Goal: Transaction & Acquisition: Download file/media

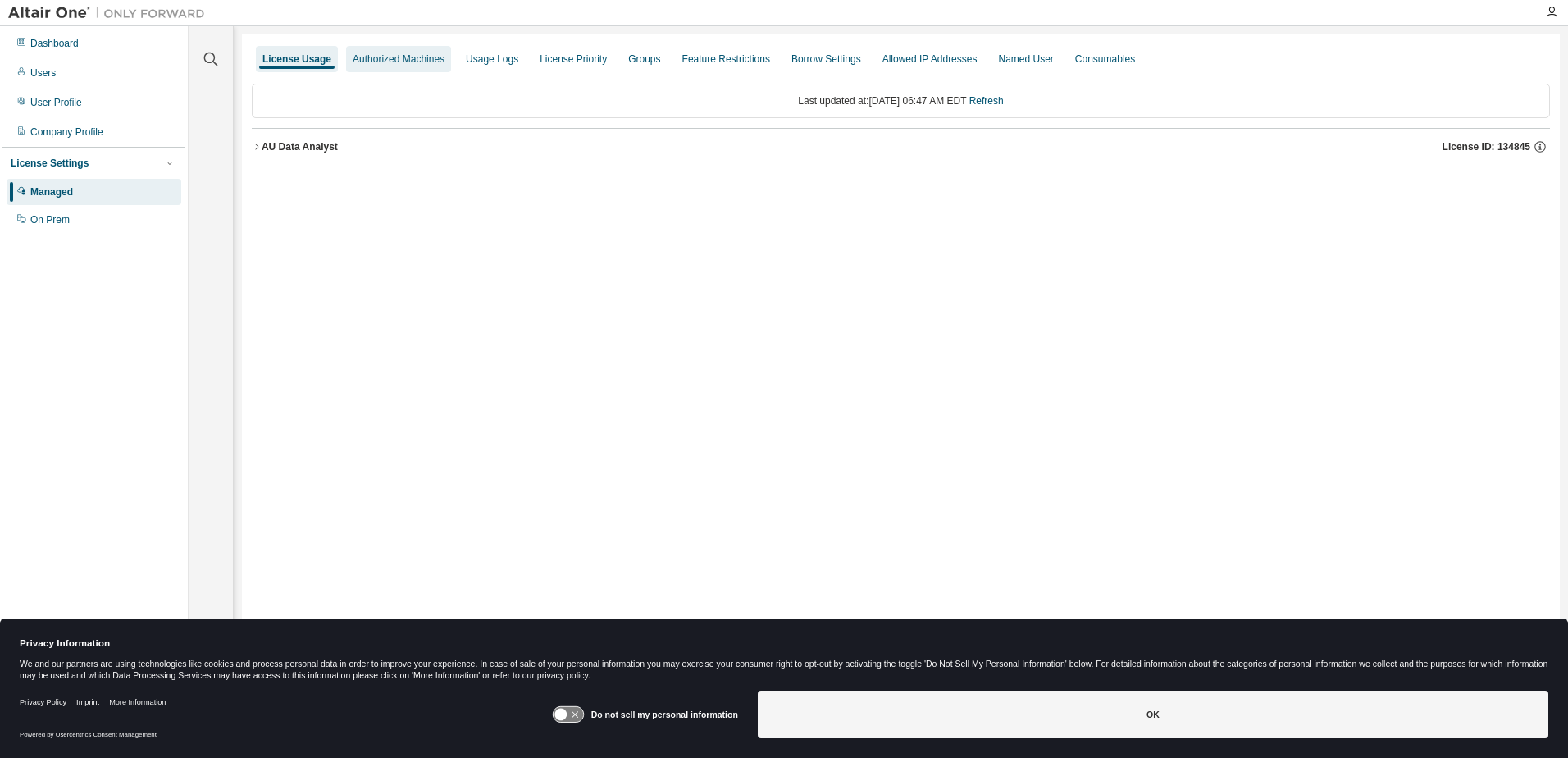
click at [377, 59] on div "Authorized Machines" at bounding box center [398, 59] width 92 height 13
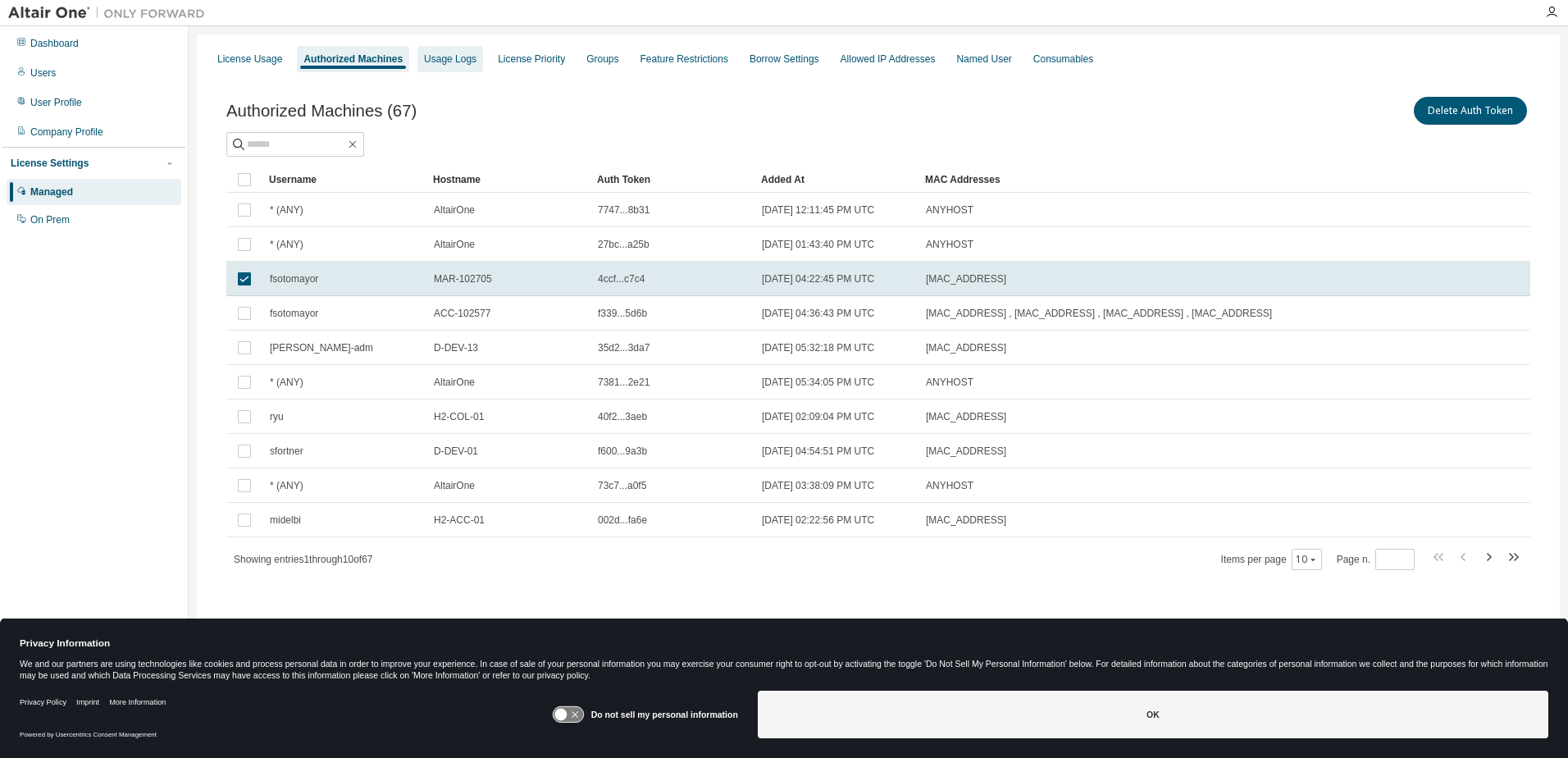
click at [440, 58] on div "Usage Logs" at bounding box center [451, 59] width 53 height 13
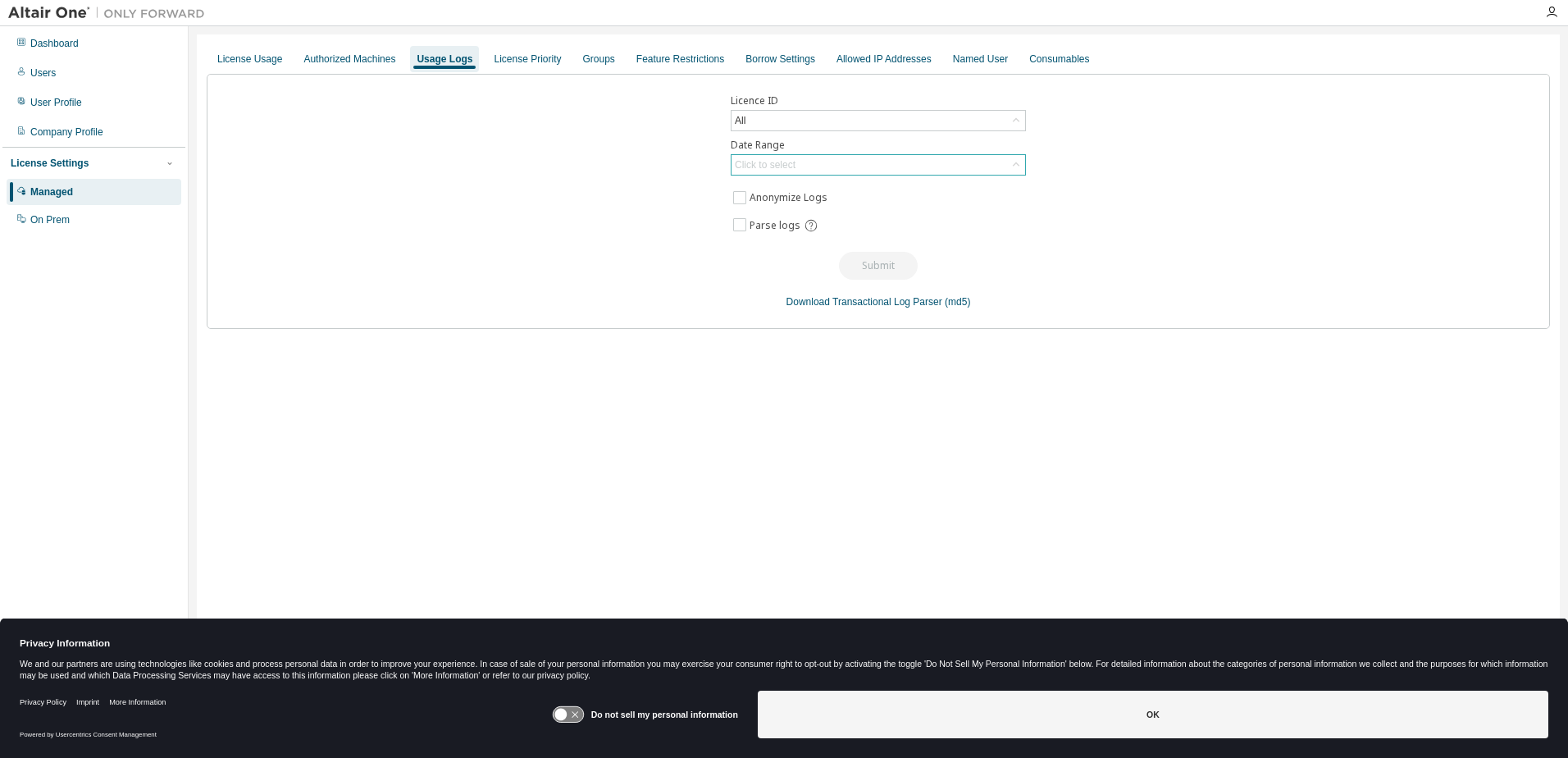
click at [804, 157] on div "Click to select" at bounding box center [878, 165] width 293 height 20
click at [792, 217] on li "Last 30 days" at bounding box center [877, 210] width 290 height 21
click at [852, 260] on button "Submit" at bounding box center [878, 265] width 78 height 28
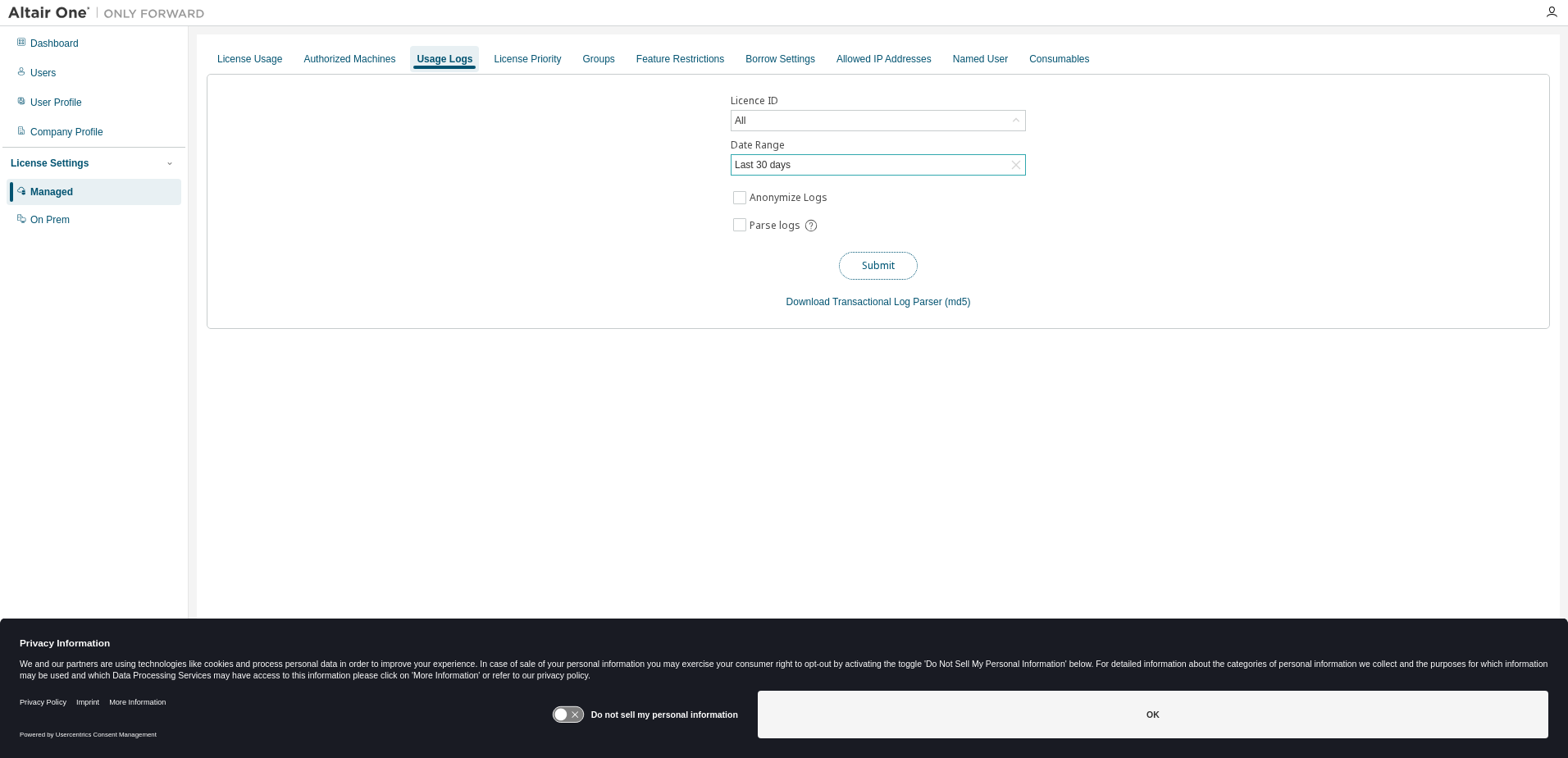
click at [877, 271] on button "Submit" at bounding box center [878, 265] width 78 height 28
click at [876, 303] on link "Download Transactional Log Parser" at bounding box center [864, 302] width 156 height 12
click at [772, 198] on label "Anonymize Logs" at bounding box center [789, 198] width 81 height 20
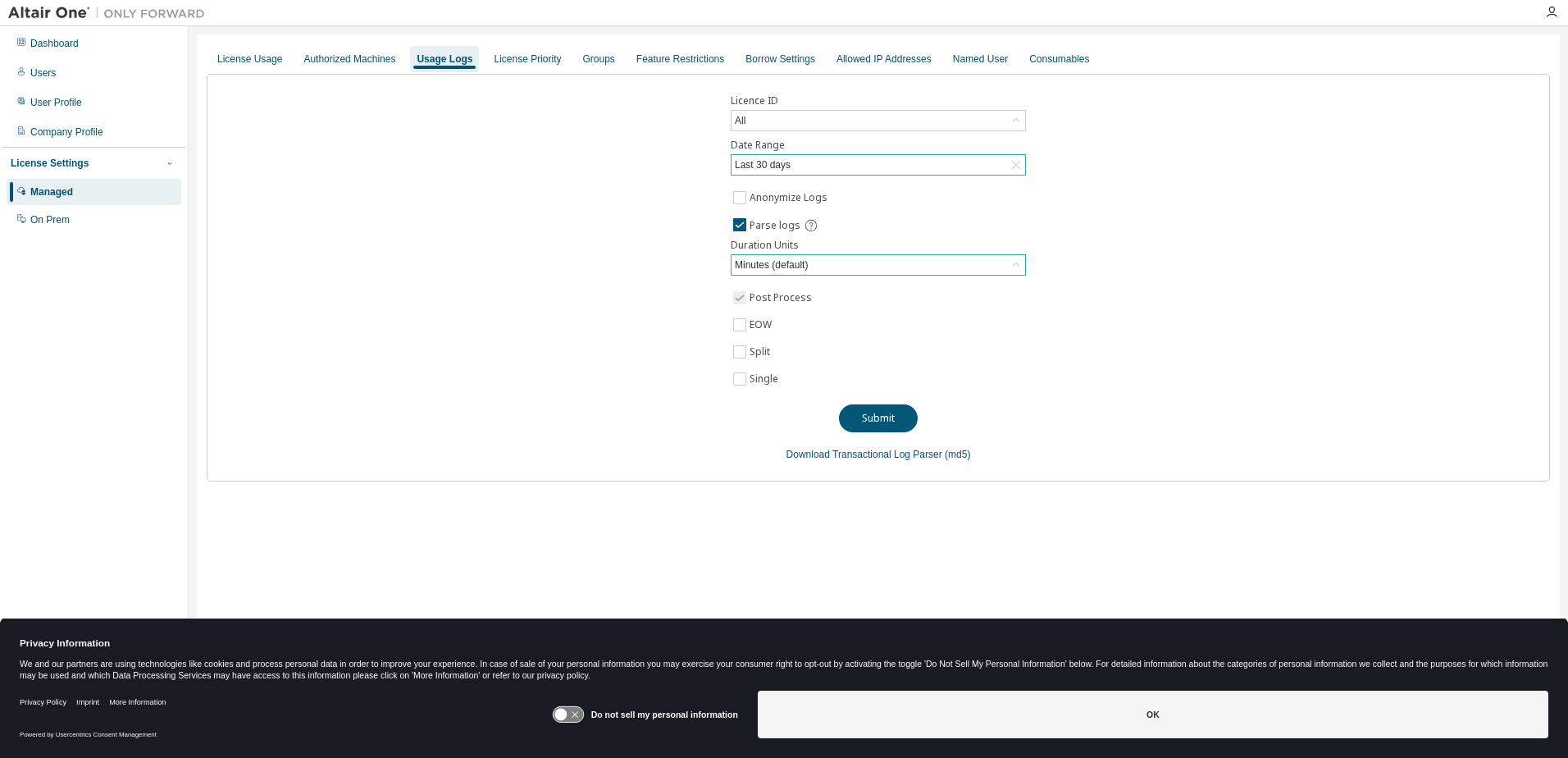
click at [807, 265] on div "Minutes (default)" at bounding box center [771, 265] width 78 height 18
click at [749, 337] on div "Licence ID All Date Range Last 30 days Anonymize Logs Parse logs Duration Units…" at bounding box center [878, 278] width 1343 height 408
click at [749, 329] on label "EOW" at bounding box center [762, 325] width 25 height 20
click at [864, 413] on button "Submit" at bounding box center [878, 418] width 78 height 28
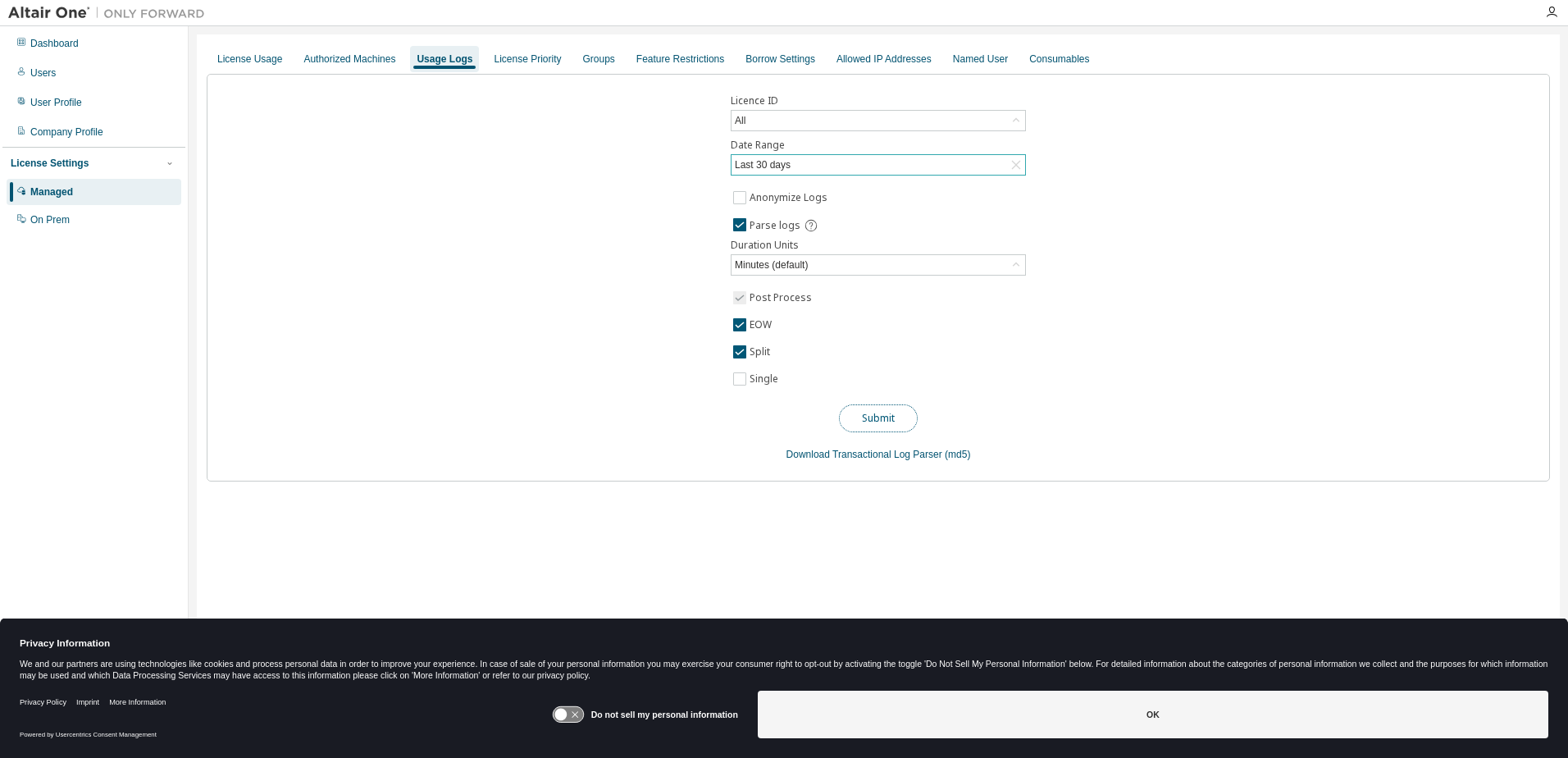
click at [882, 422] on button "Submit" at bounding box center [878, 418] width 78 height 28
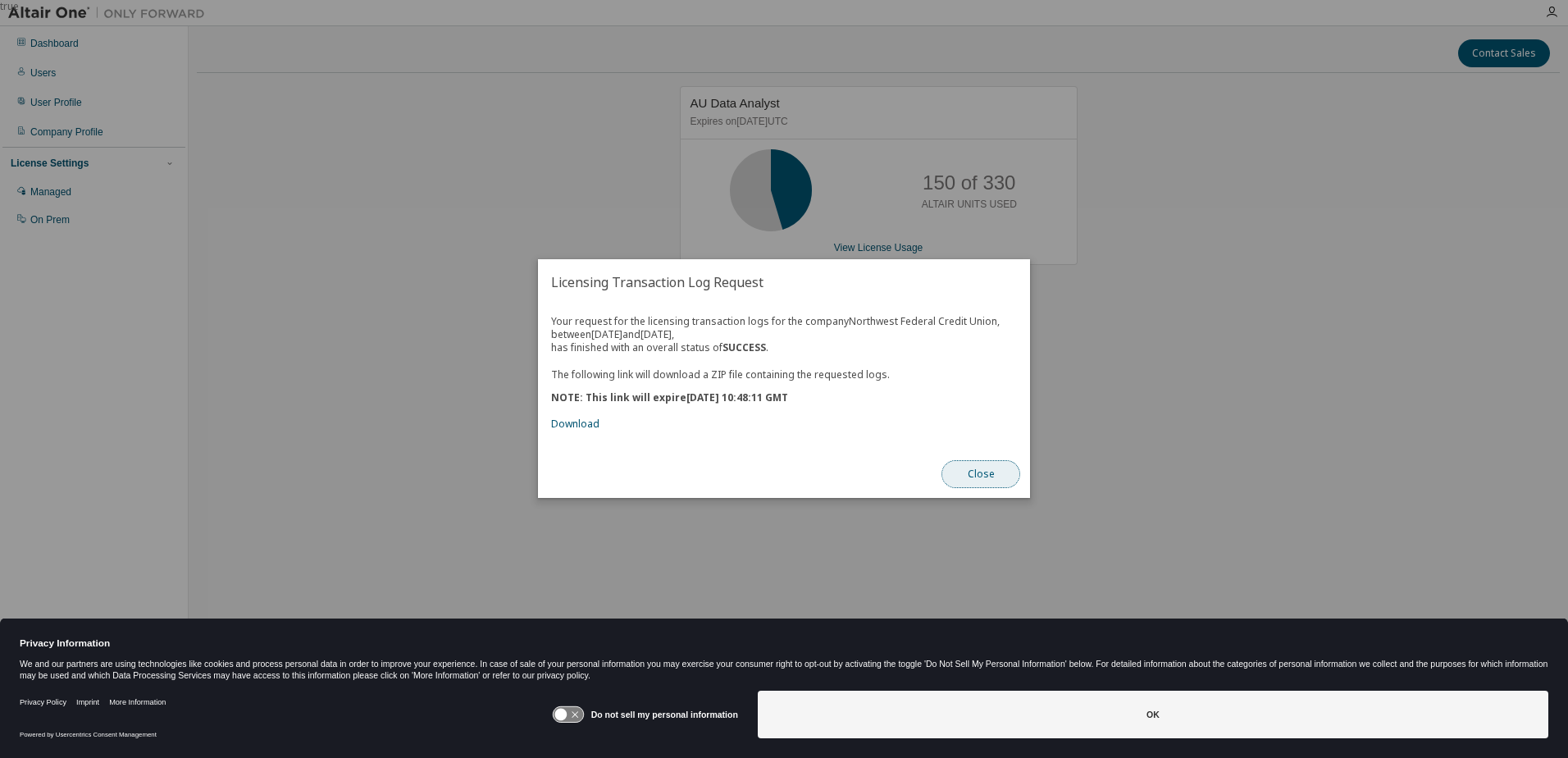
click at [988, 476] on button "Close" at bounding box center [981, 475] width 78 height 28
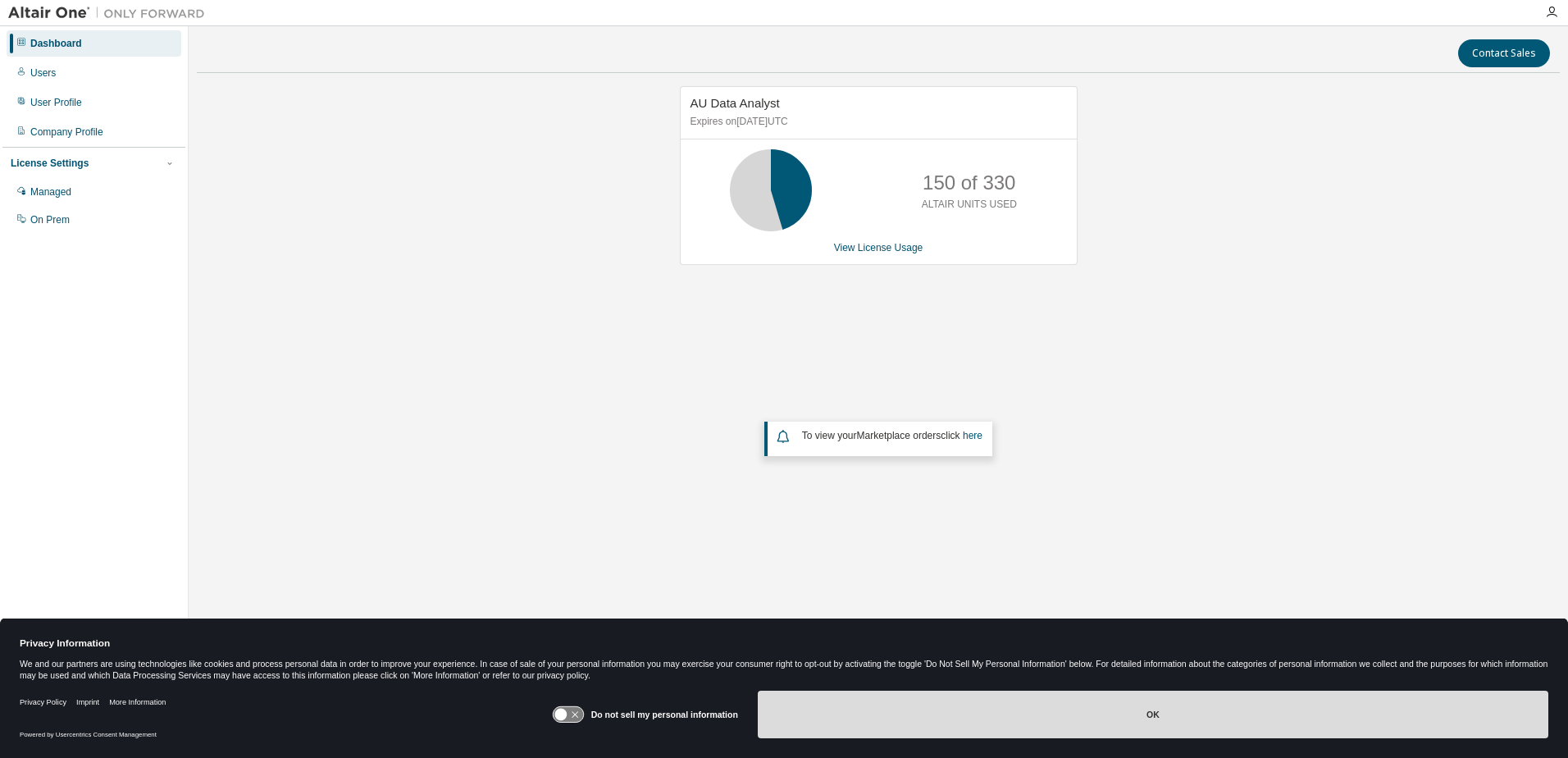
click at [1166, 700] on button "OK" at bounding box center [1153, 714] width 790 height 47
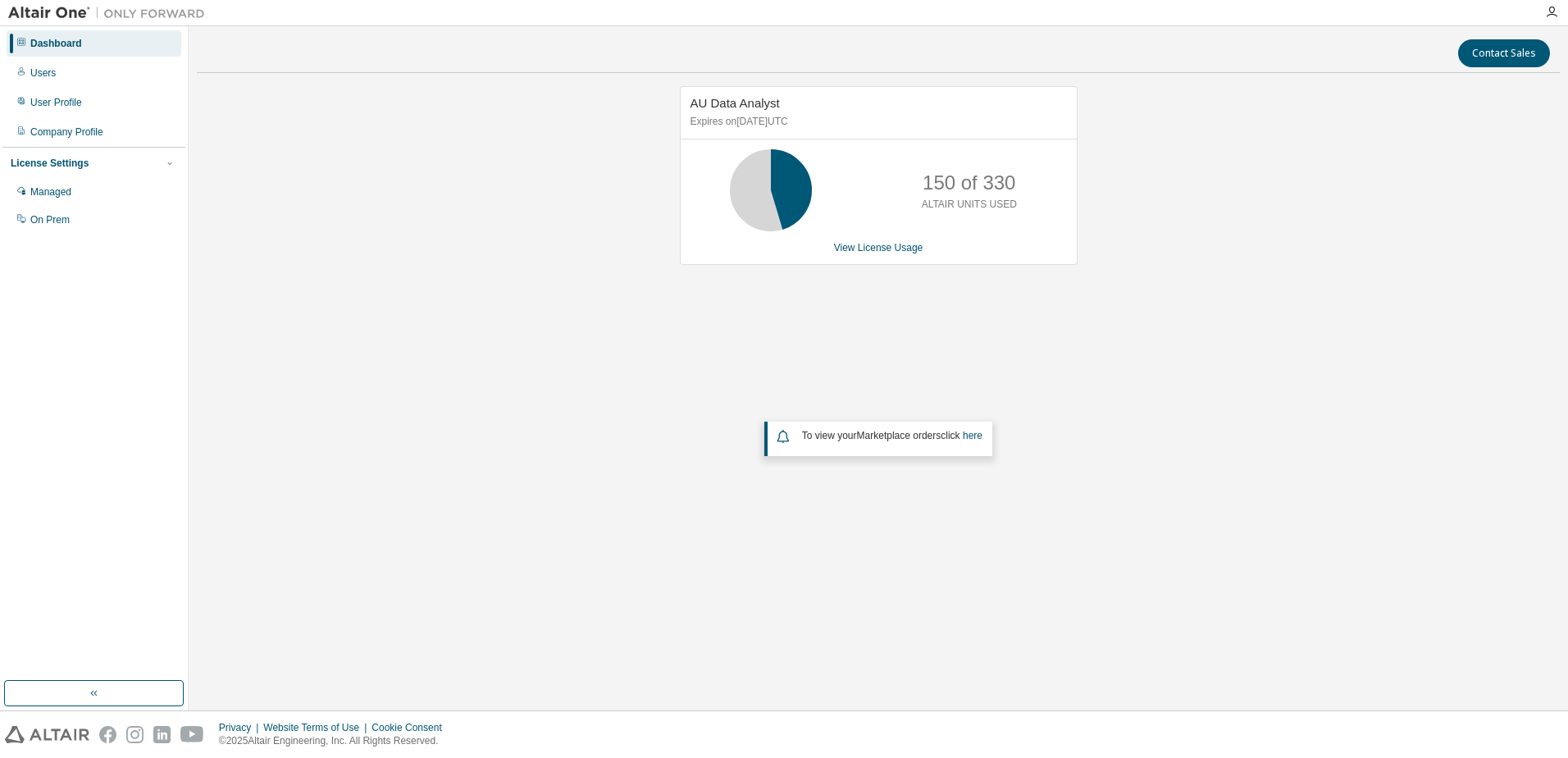
drag, startPoint x: 779, startPoint y: 189, endPoint x: 836, endPoint y: 230, distance: 70.2
click at [780, 190] on icon at bounding box center [770, 190] width 41 height 41
click at [871, 251] on link "View License Usage" at bounding box center [879, 248] width 89 height 12
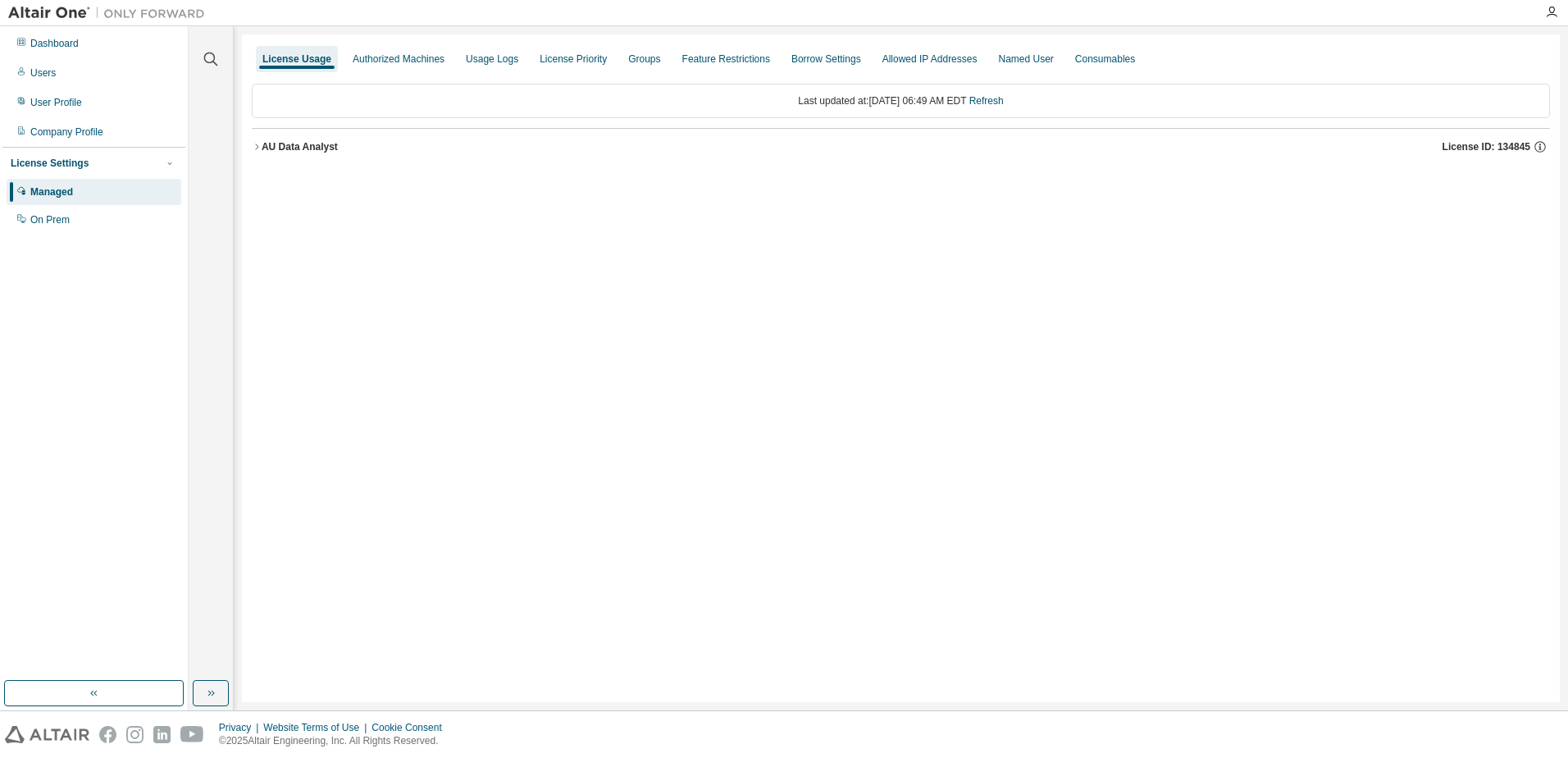
click at [258, 148] on icon "button" at bounding box center [257, 147] width 4 height 5
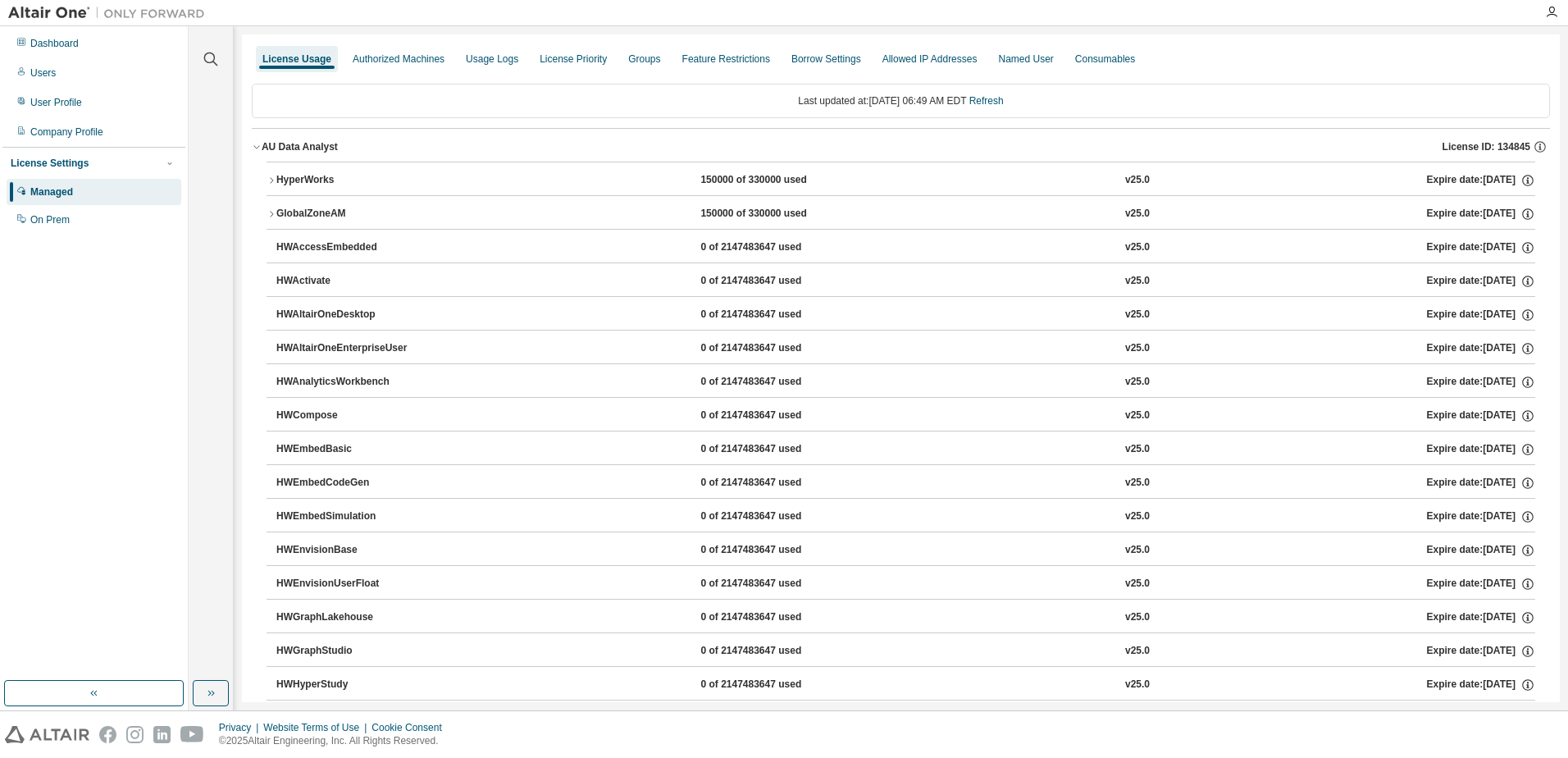
scroll to position [82, 0]
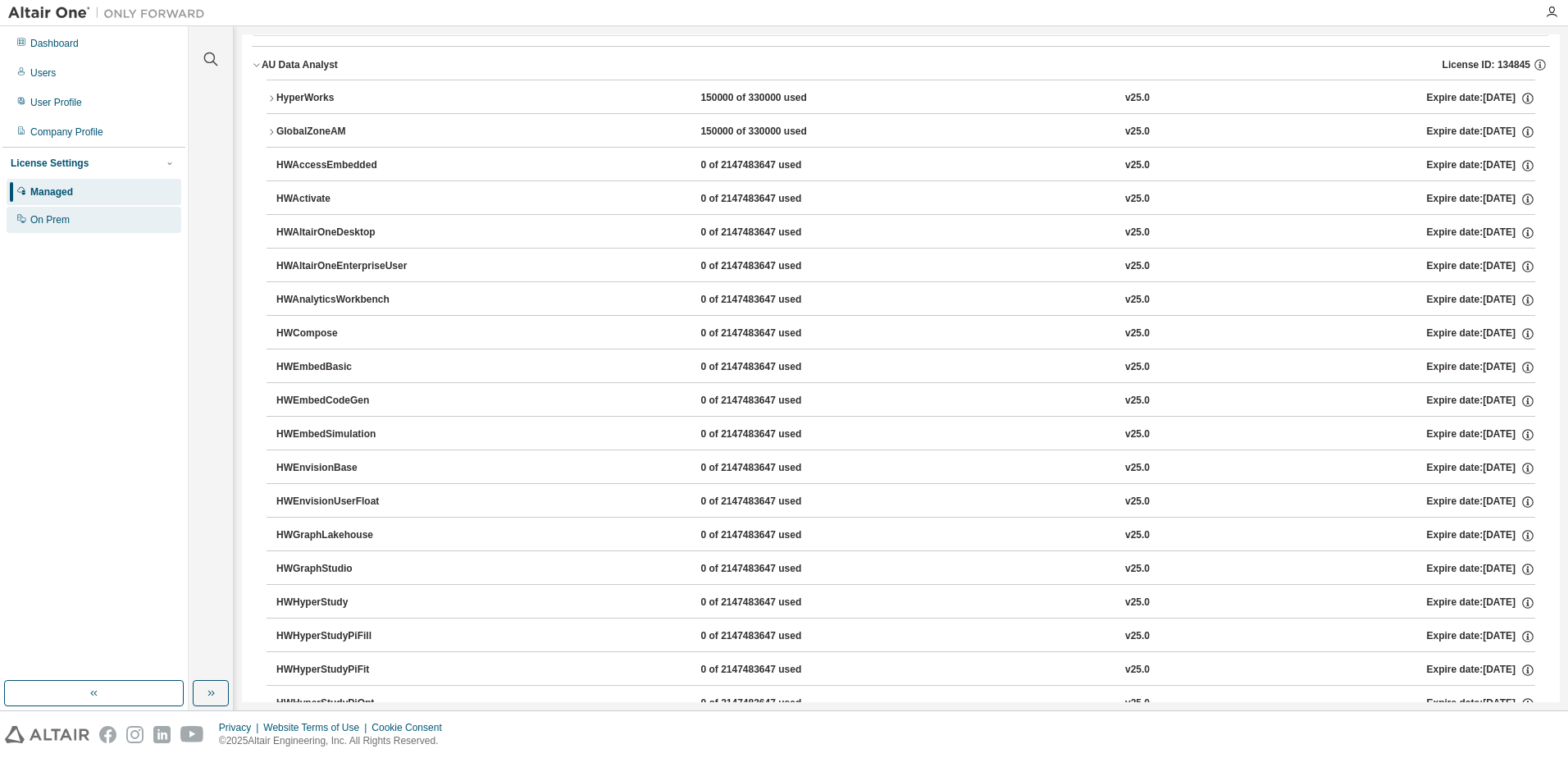
click at [63, 227] on div "On Prem" at bounding box center [94, 220] width 175 height 26
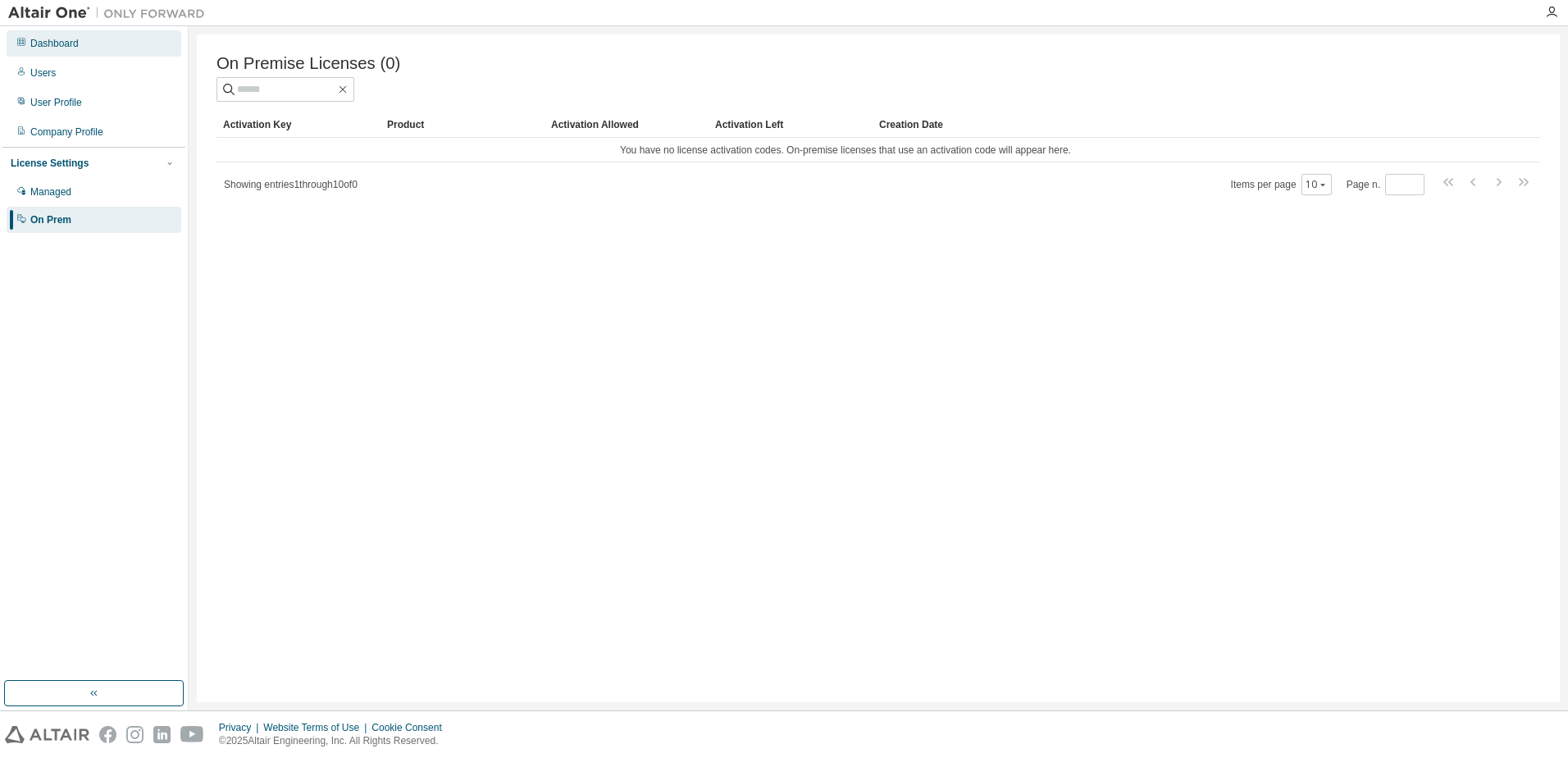
click at [71, 52] on div "Dashboard" at bounding box center [94, 43] width 175 height 26
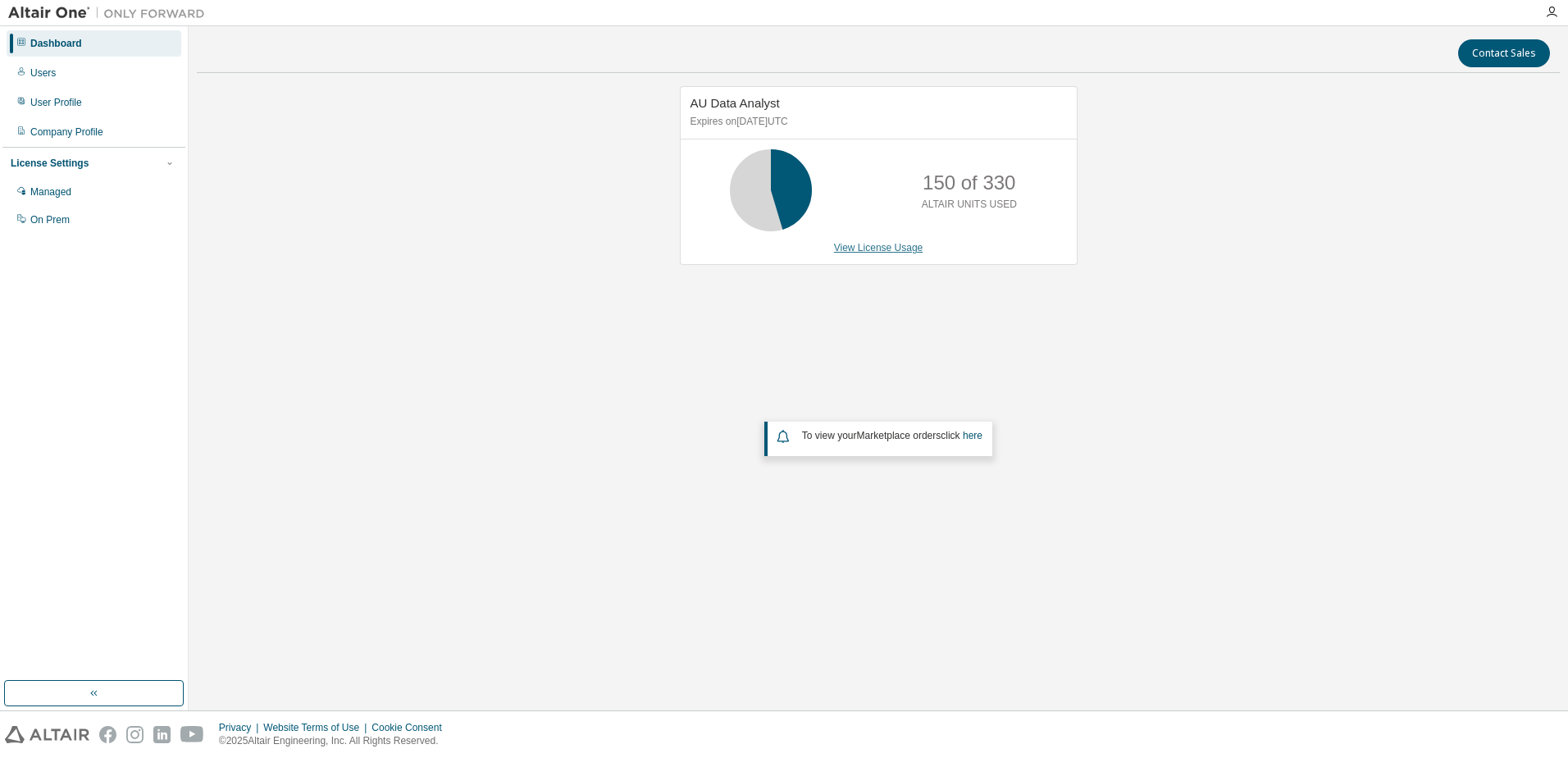
click at [897, 248] on link "View License Usage" at bounding box center [879, 248] width 89 height 12
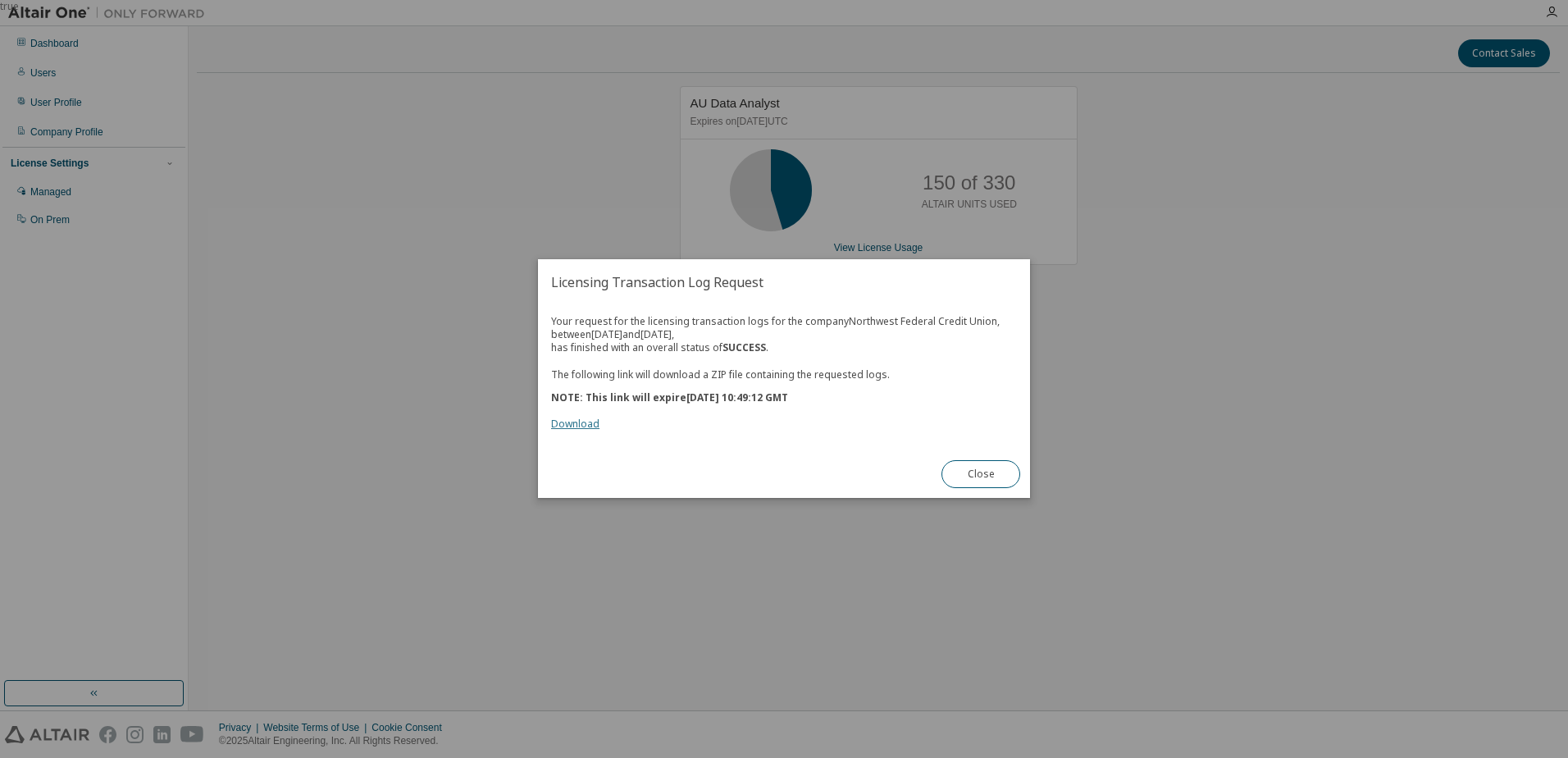
click at [565, 421] on link "Download" at bounding box center [575, 424] width 48 height 14
click at [976, 473] on button "Close" at bounding box center [981, 475] width 78 height 28
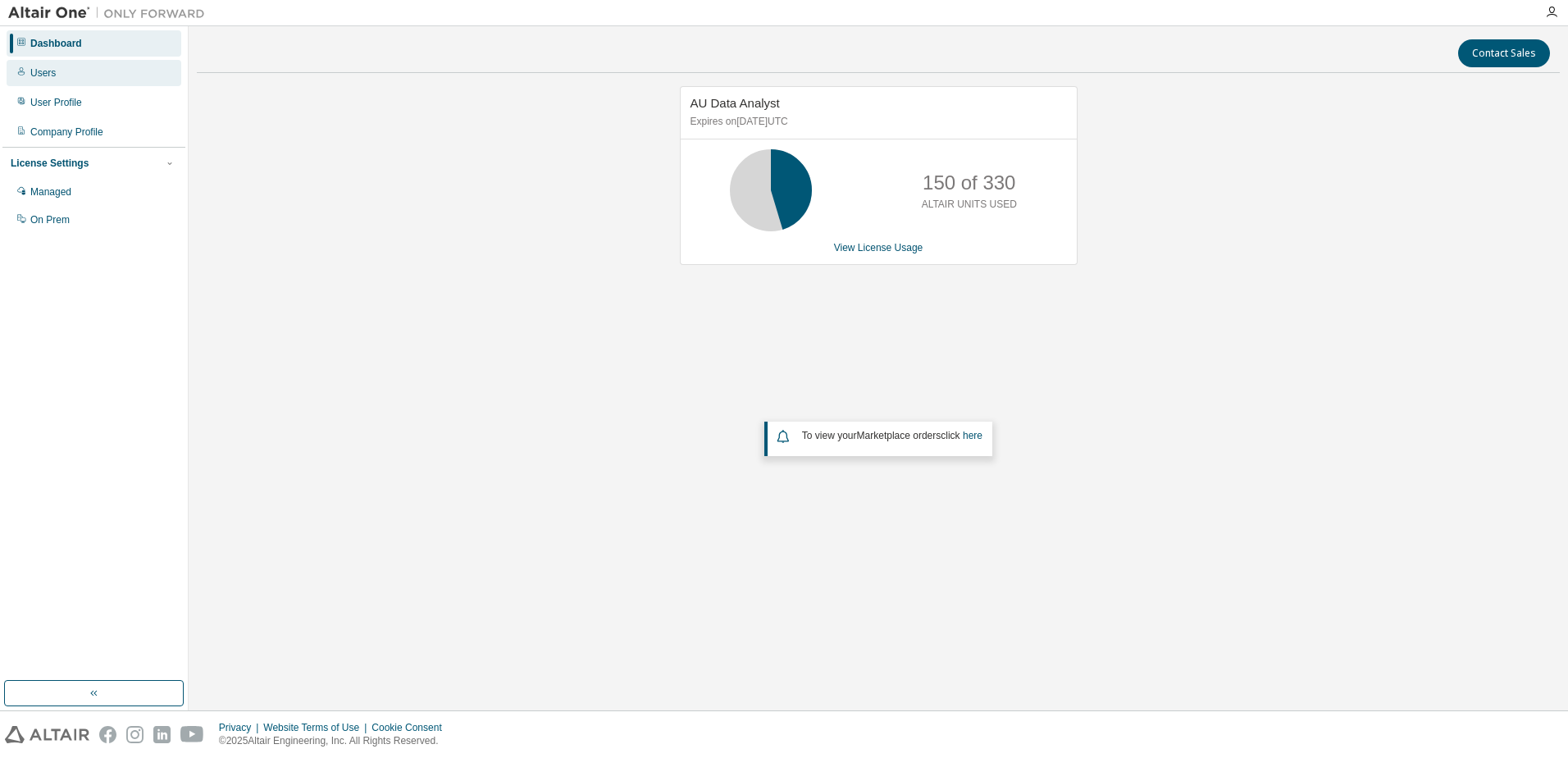
click at [57, 65] on div "Users" at bounding box center [94, 73] width 175 height 26
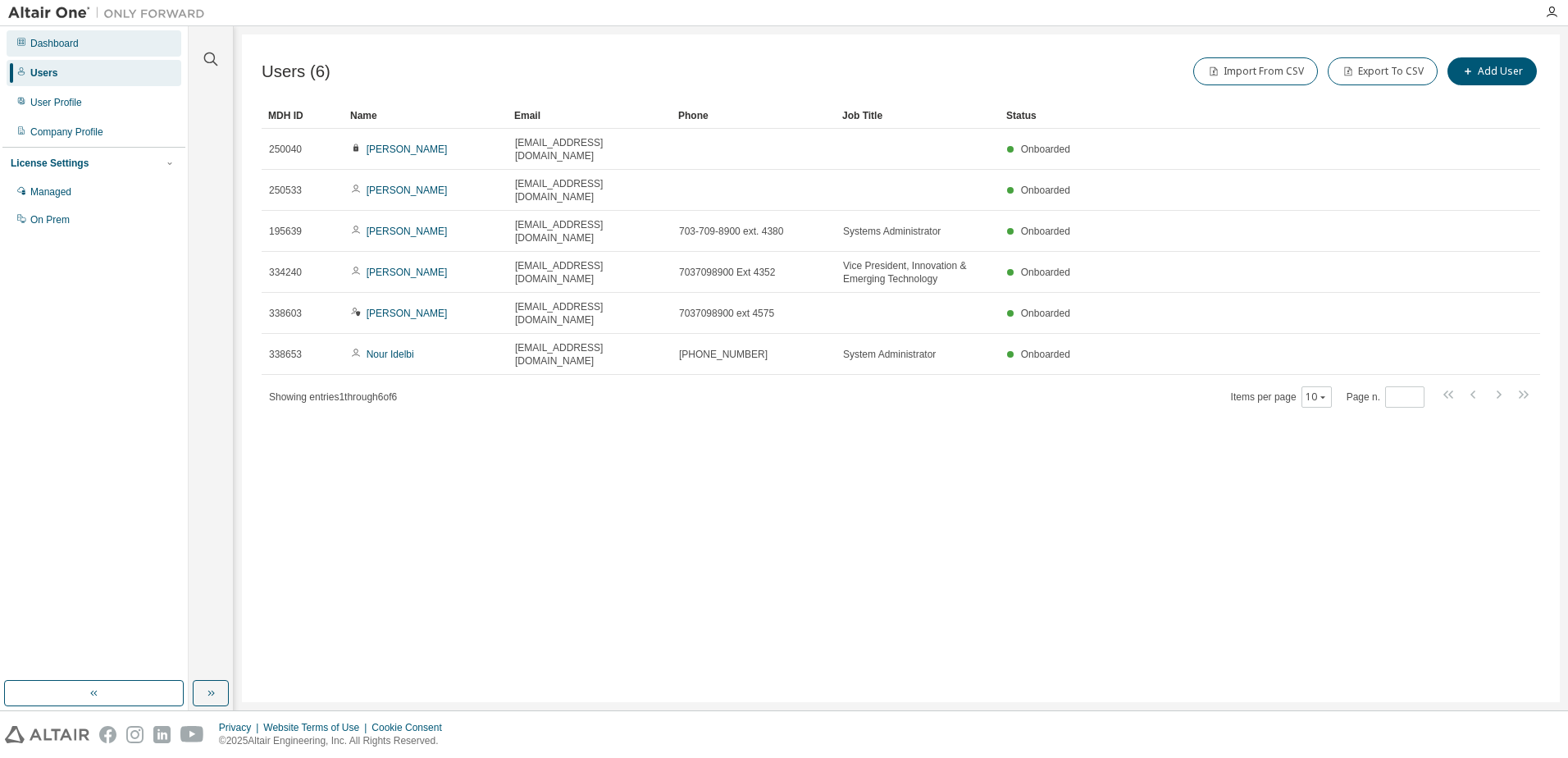
click at [58, 46] on div "Dashboard" at bounding box center [54, 44] width 48 height 13
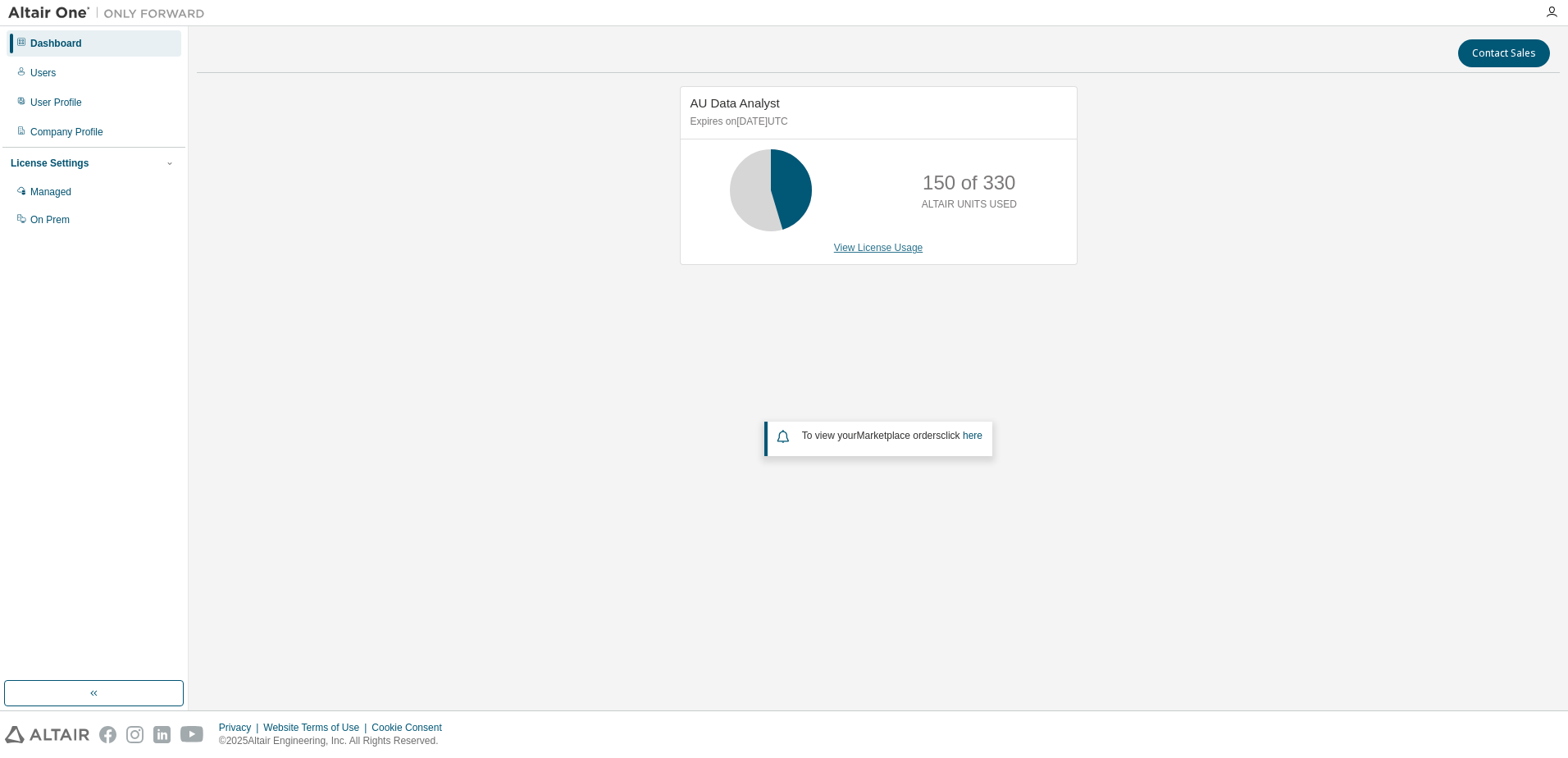
click at [859, 249] on link "View License Usage" at bounding box center [879, 248] width 89 height 12
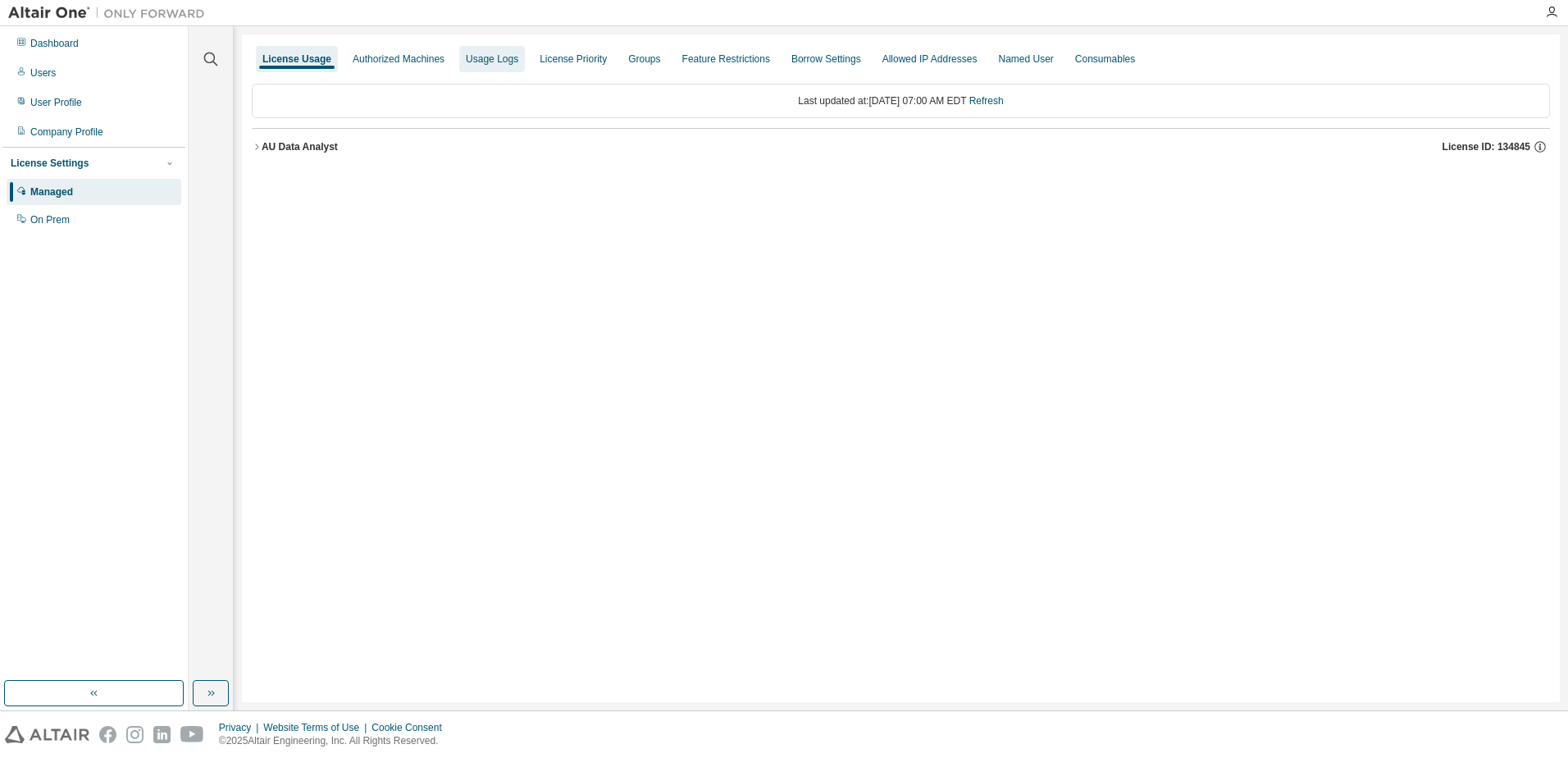
click at [473, 62] on div "Usage Logs" at bounding box center [492, 59] width 53 height 13
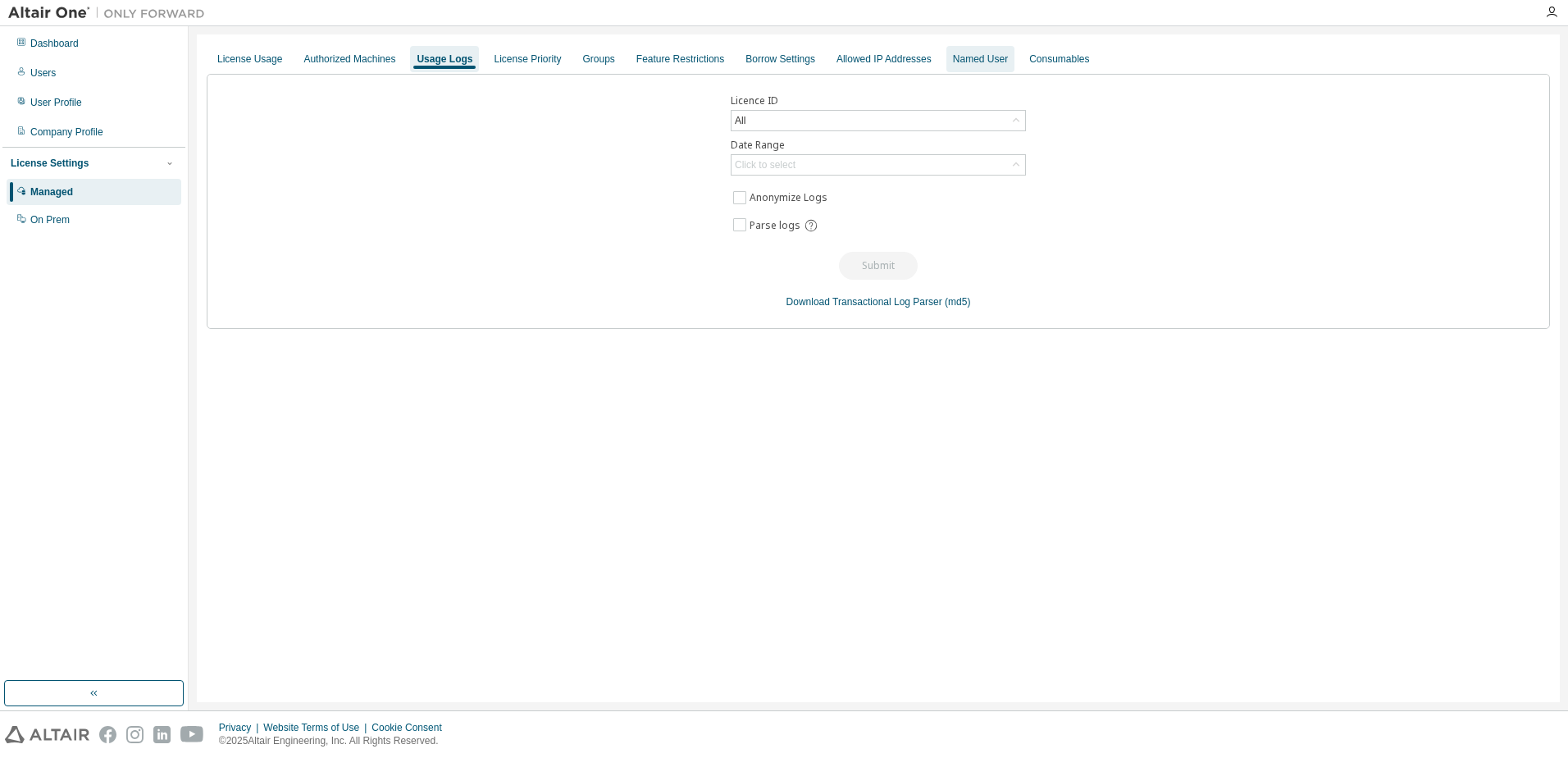
click at [983, 67] on div "Named User" at bounding box center [980, 58] width 68 height 26
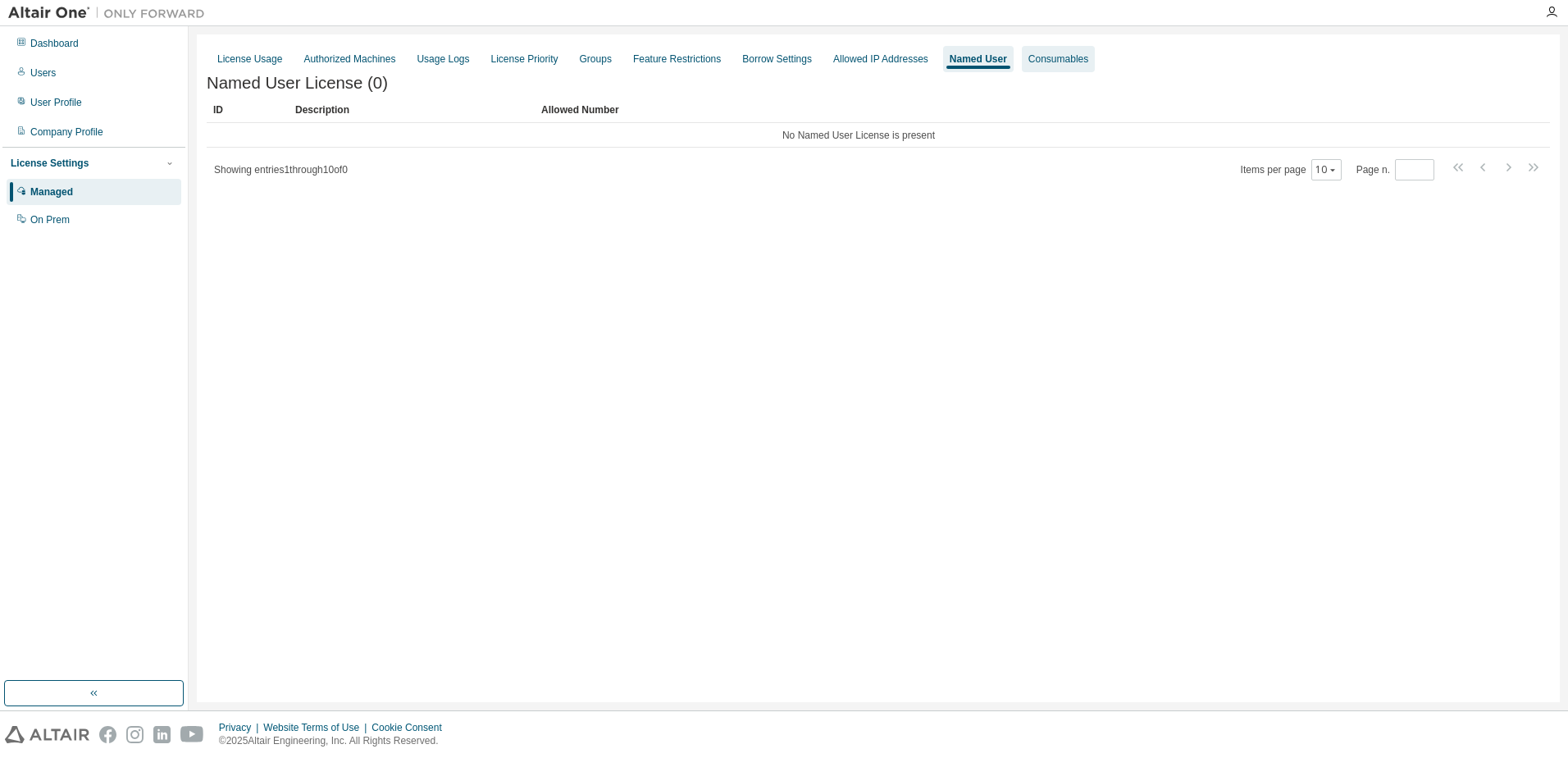
click at [1047, 70] on div "Consumables" at bounding box center [1058, 58] width 73 height 26
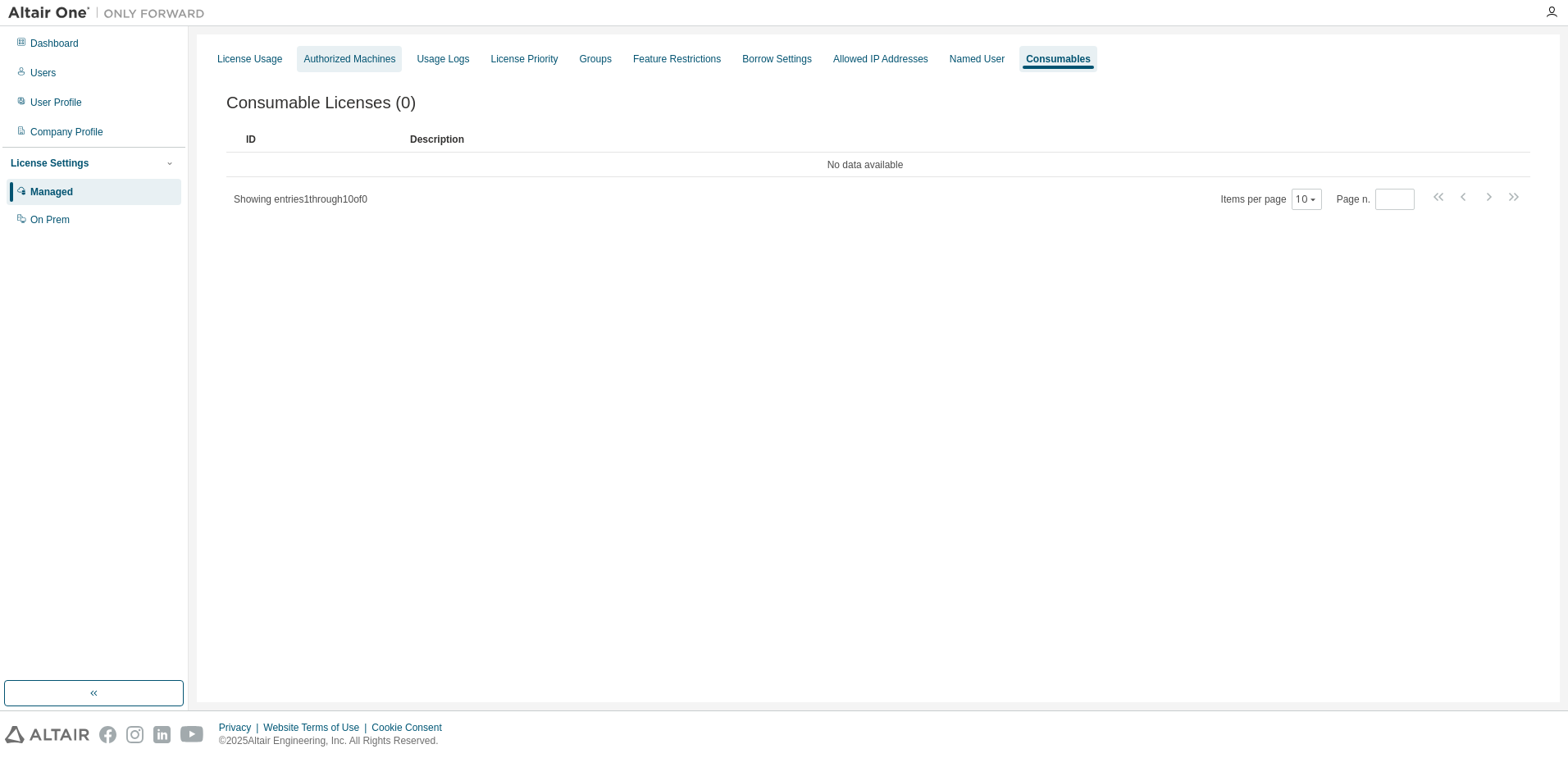
click at [367, 70] on div "Authorized Machines" at bounding box center [349, 58] width 105 height 26
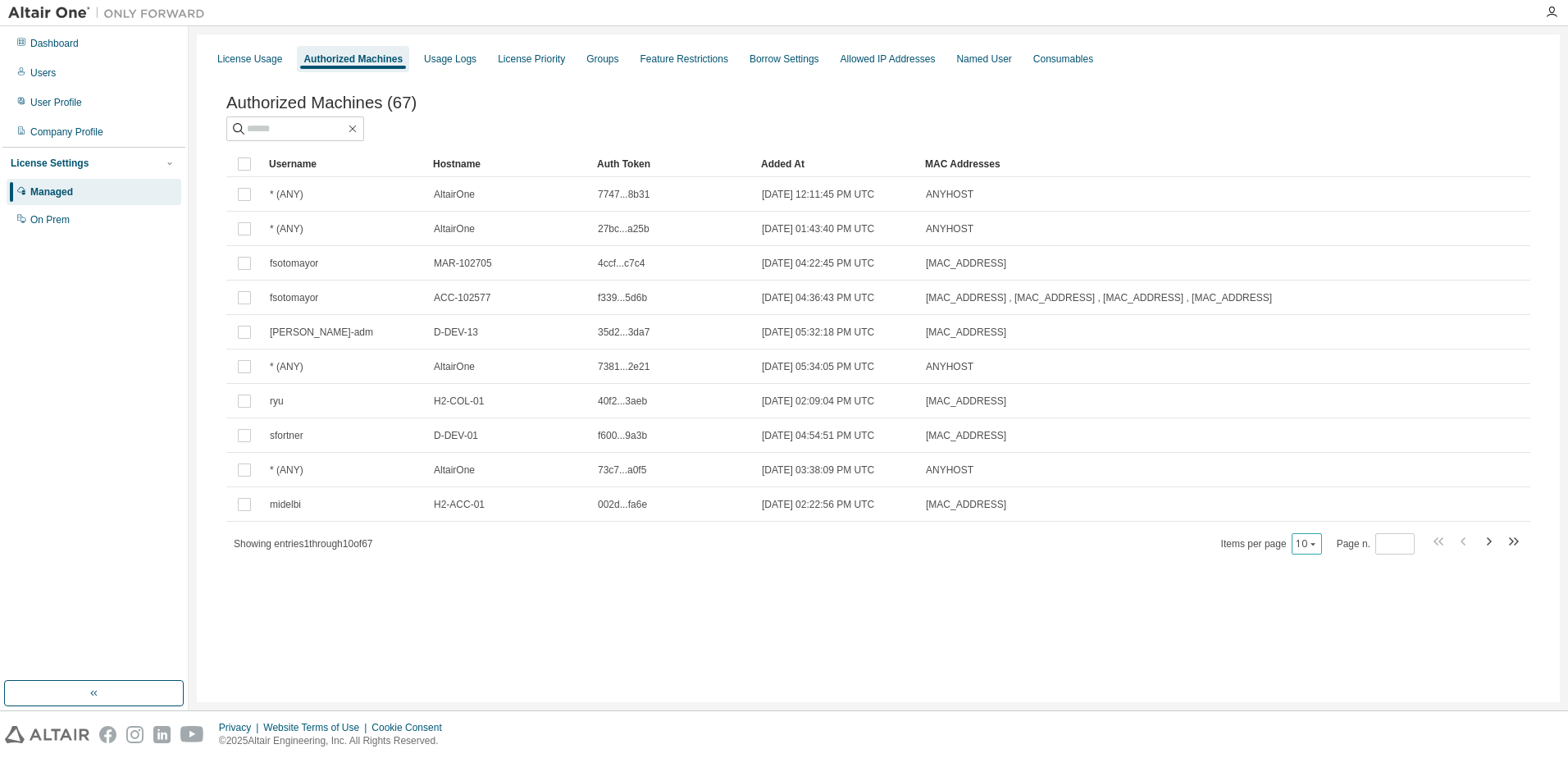
click at [1298, 545] on button "10" at bounding box center [1307, 544] width 22 height 13
click at [1302, 608] on div "30" at bounding box center [1359, 609] width 131 height 20
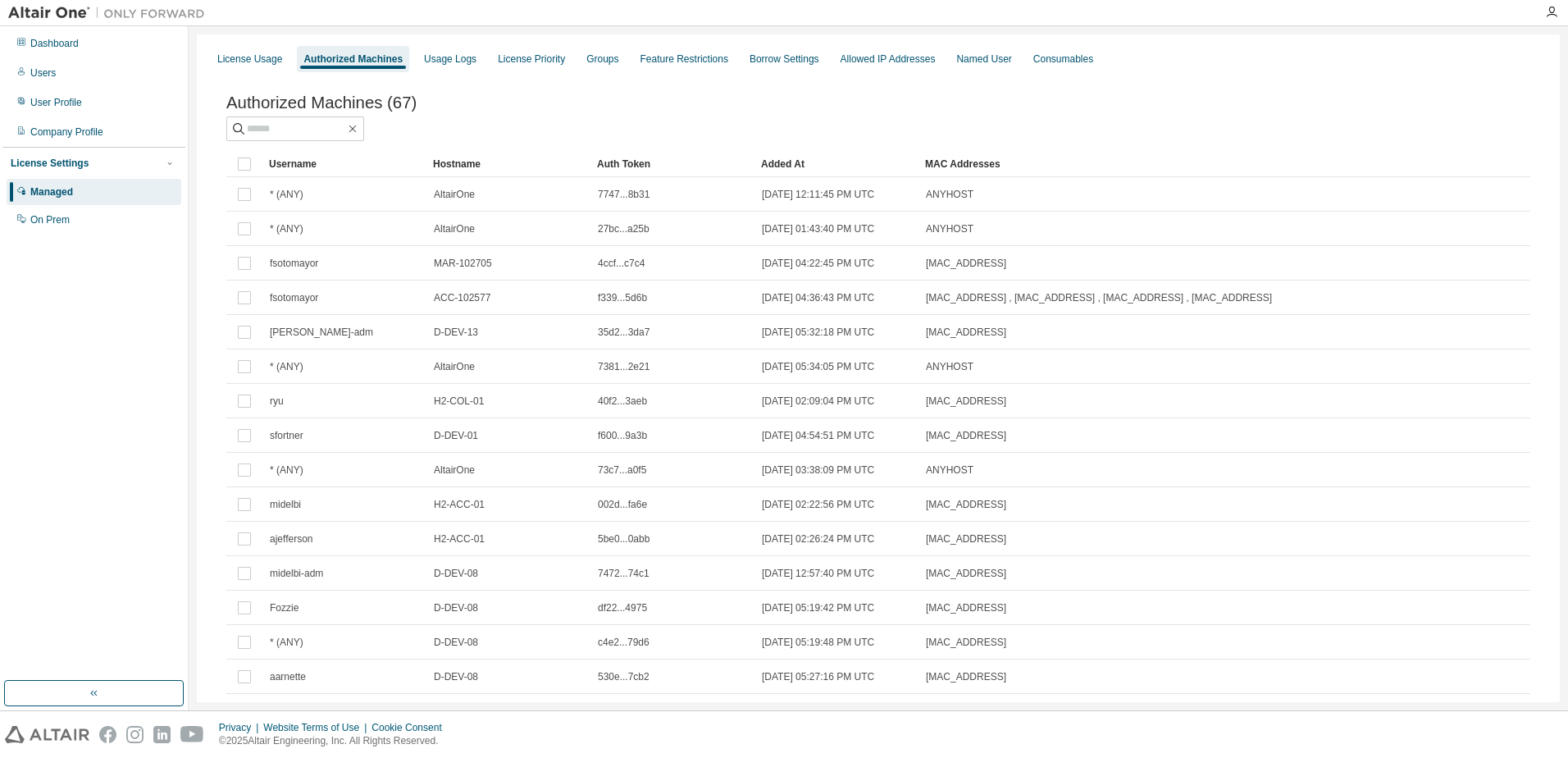
click at [463, 161] on div "Hostname" at bounding box center [508, 164] width 151 height 26
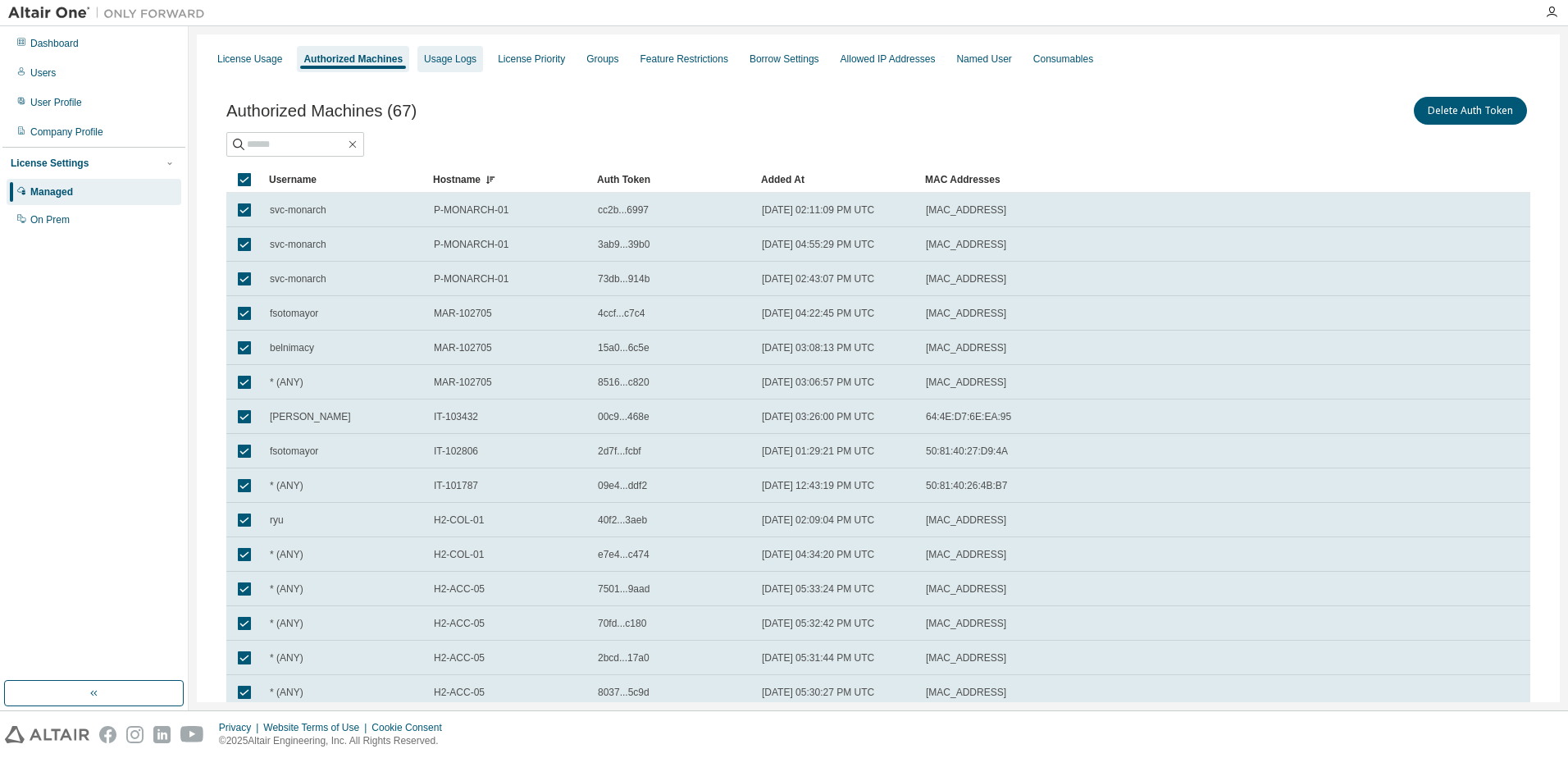
click at [466, 59] on div "Usage Logs" at bounding box center [451, 59] width 53 height 13
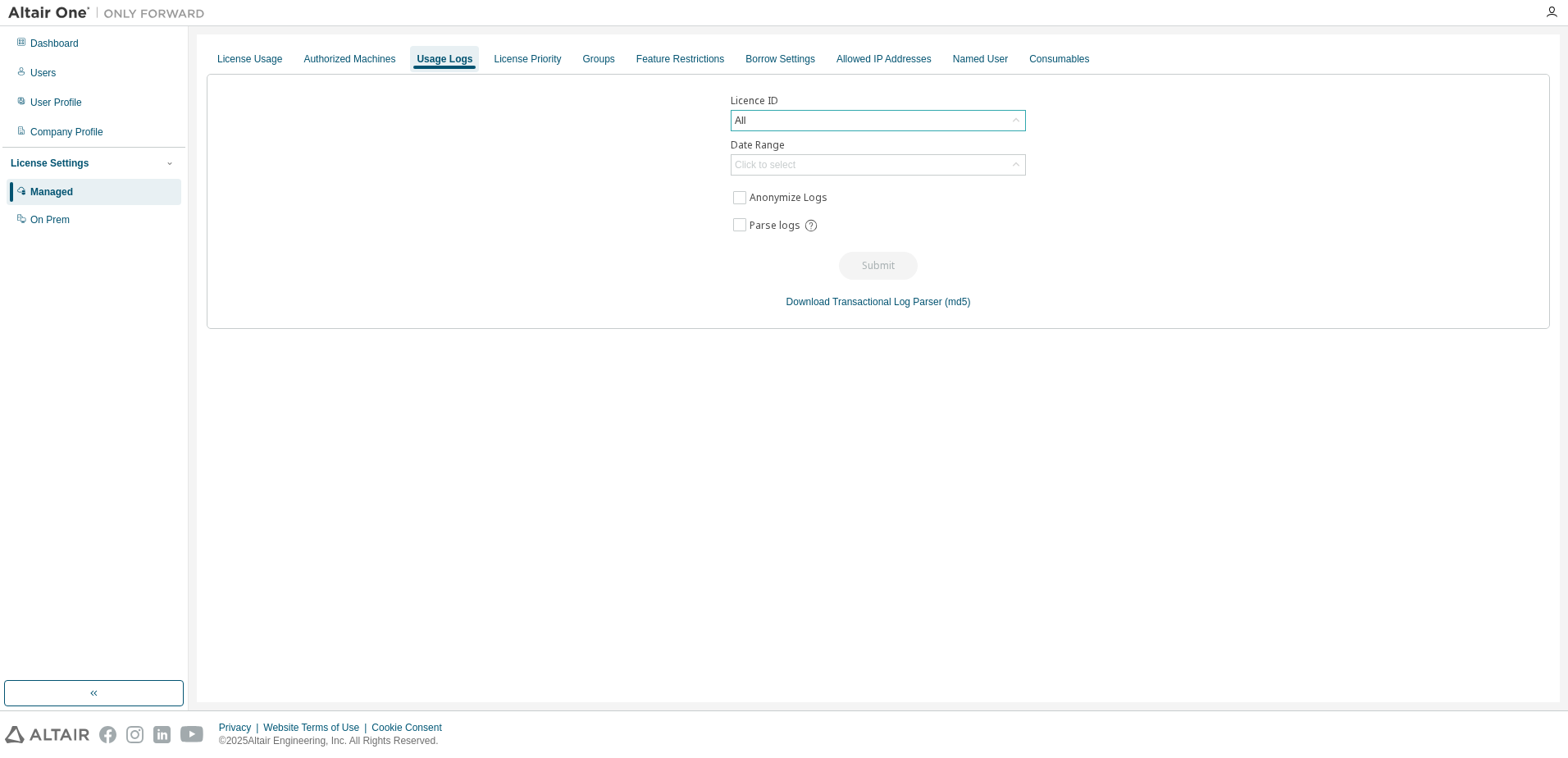
click at [775, 118] on div "All" at bounding box center [878, 121] width 293 height 20
click at [845, 192] on li "134845 - AU Data Analyst" at bounding box center [877, 188] width 290 height 21
click at [817, 167] on div "Click to select" at bounding box center [878, 165] width 293 height 20
click at [813, 210] on li "Last 30 days" at bounding box center [877, 210] width 290 height 21
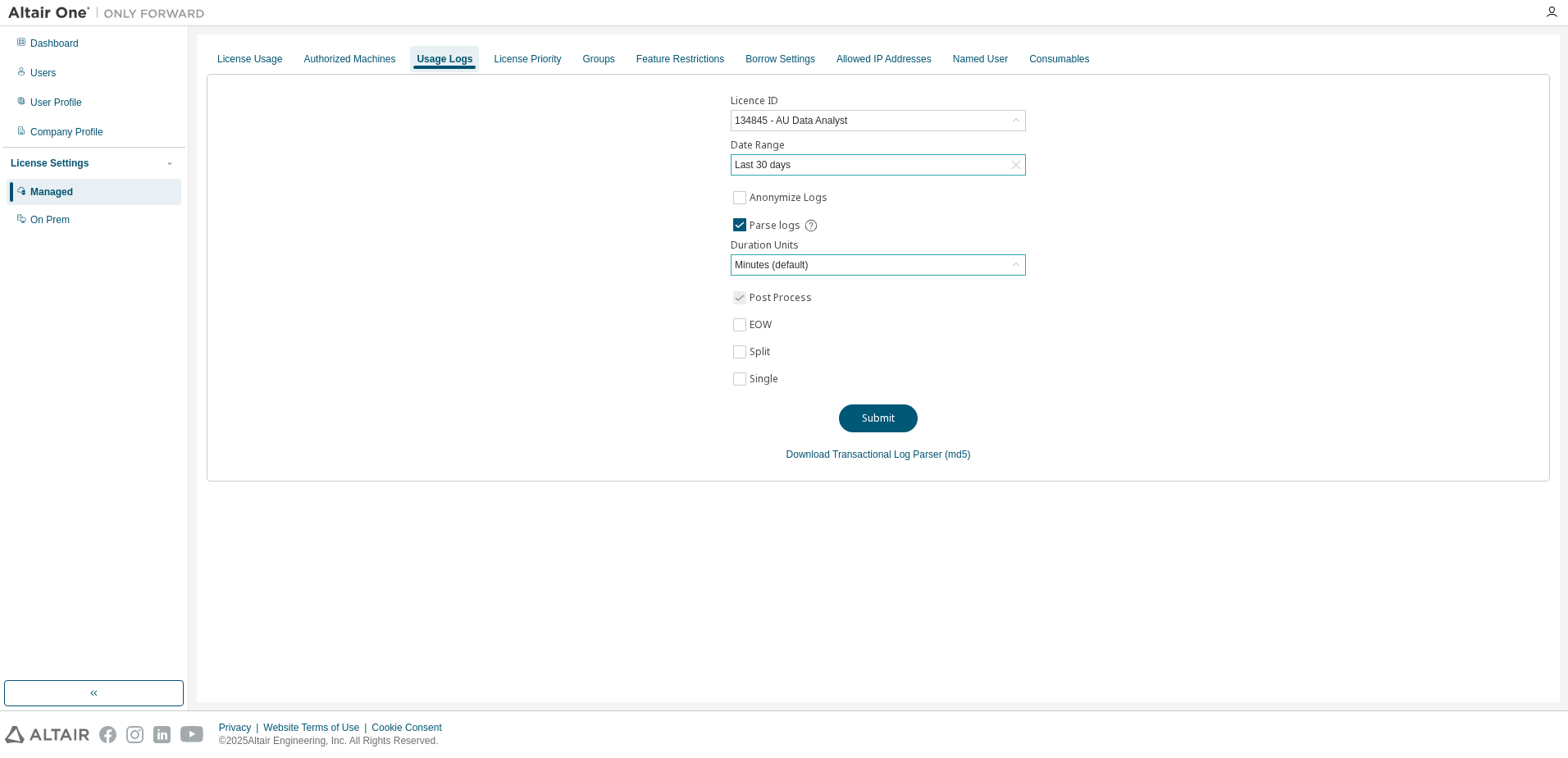
click at [778, 270] on div "Minutes (default)" at bounding box center [771, 265] width 78 height 18
click at [741, 343] on div "Licence ID 134845 - AU Data Analyst Date Range Last 30 days Anonymize Logs Pars…" at bounding box center [878, 278] width 1343 height 408
click at [887, 421] on button "Submit" at bounding box center [878, 418] width 78 height 28
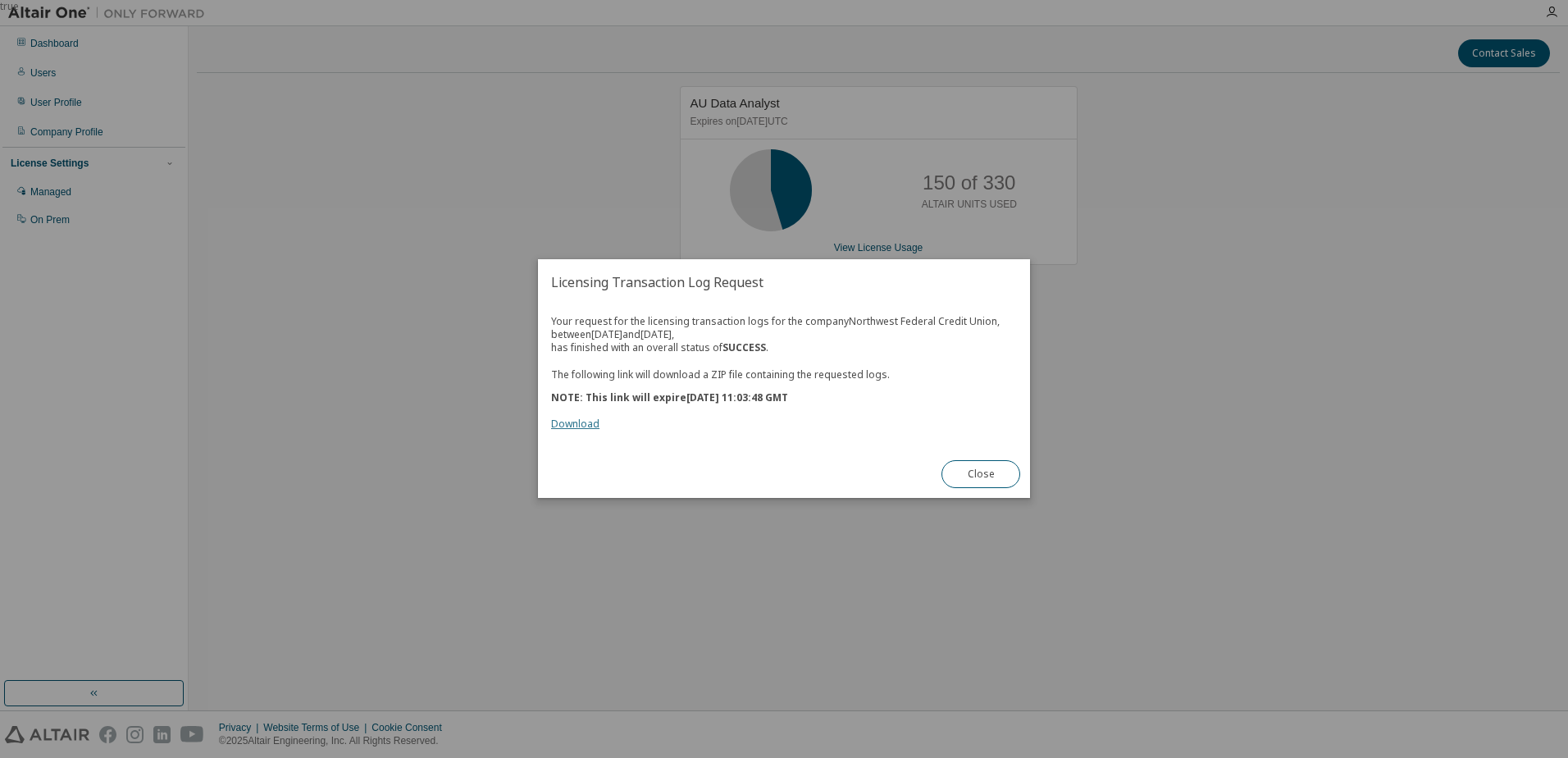
click at [573, 421] on link "Download" at bounding box center [575, 424] width 48 height 14
click at [962, 472] on button "Close" at bounding box center [981, 475] width 78 height 28
